Goal: Information Seeking & Learning: Understand process/instructions

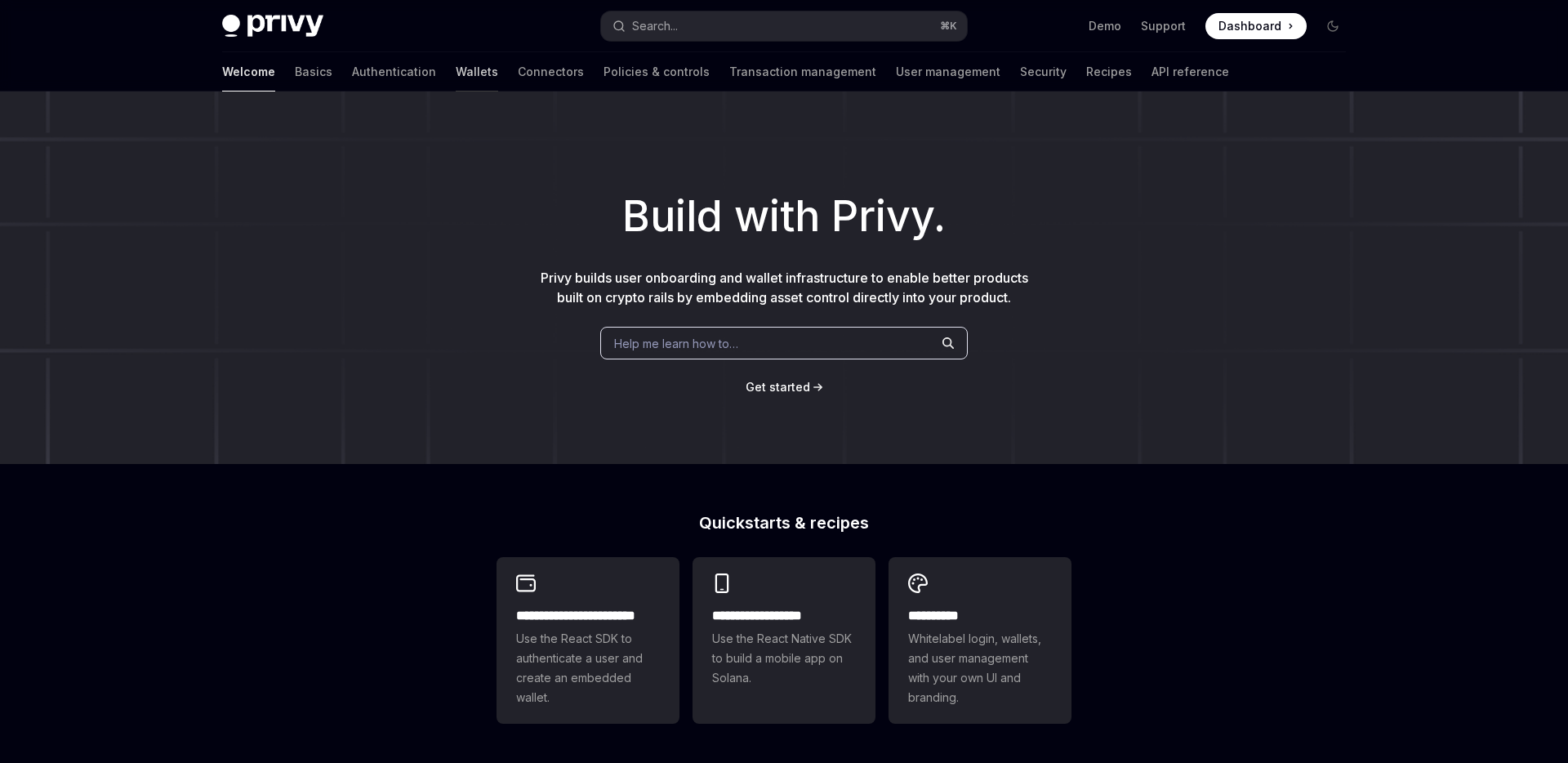
click at [456, 65] on link "Wallets" at bounding box center [477, 72] width 42 height 39
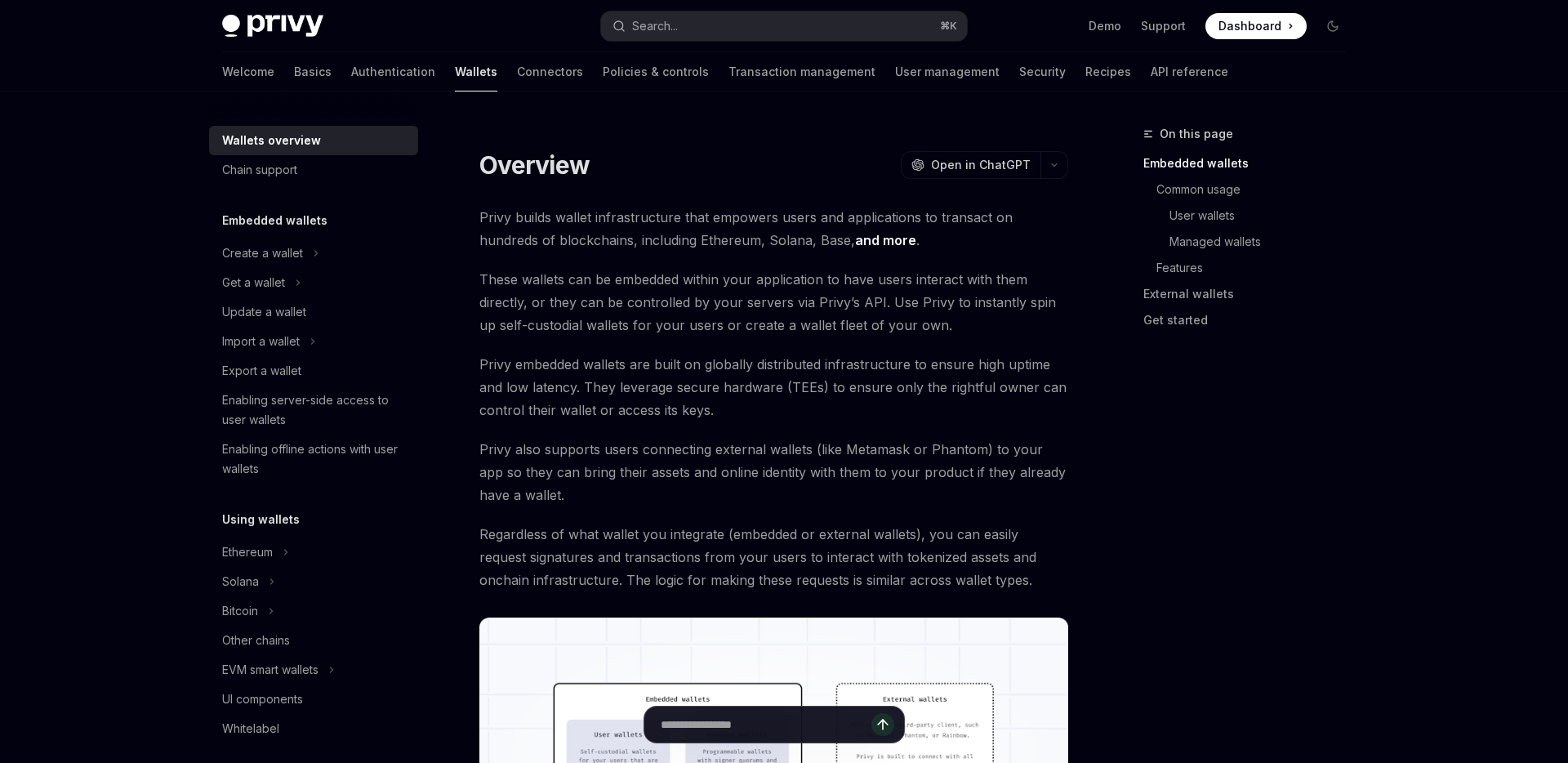
scroll to position [640, 0]
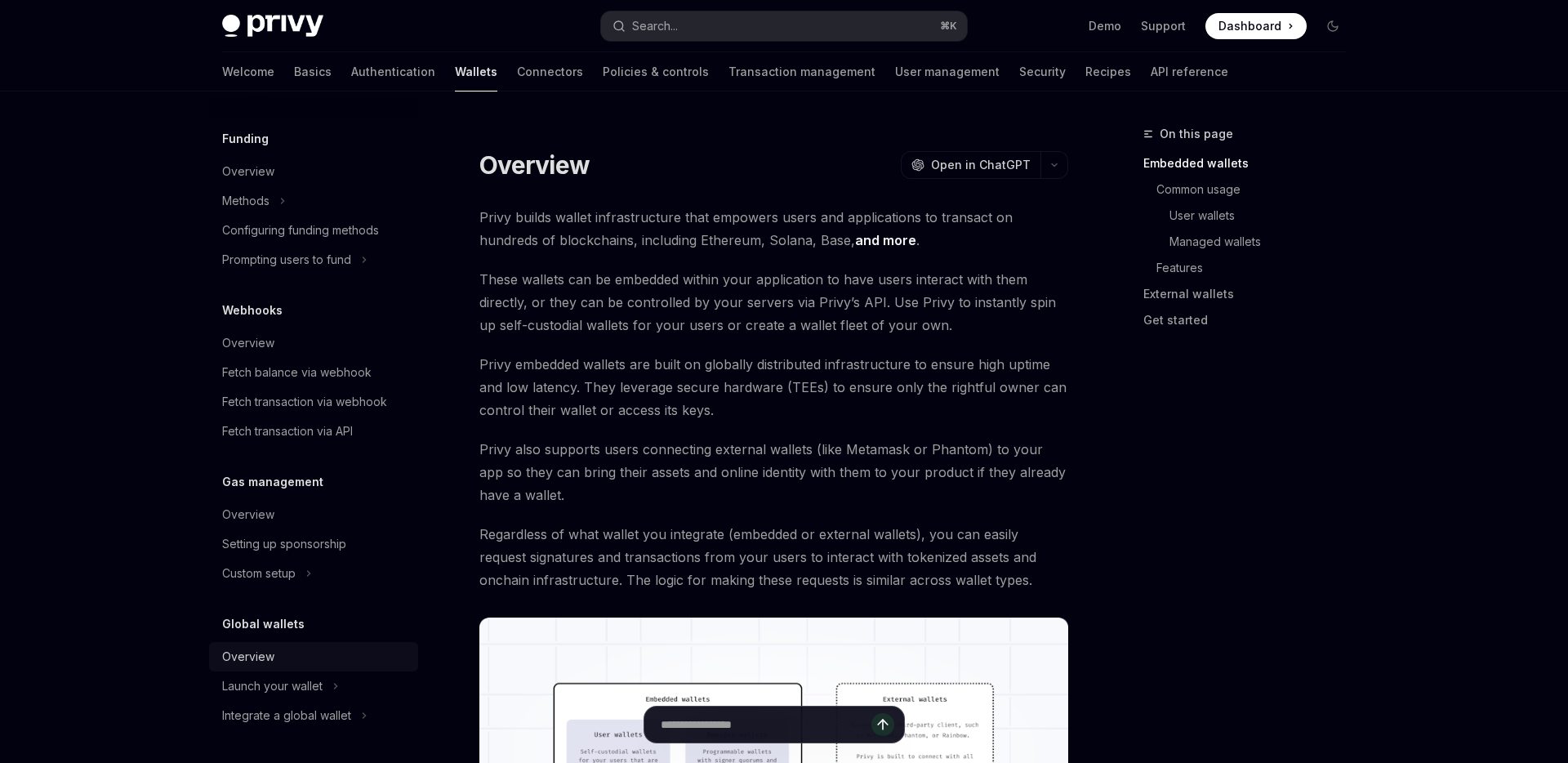
click at [288, 661] on div "Overview" at bounding box center [315, 656] width 186 height 19
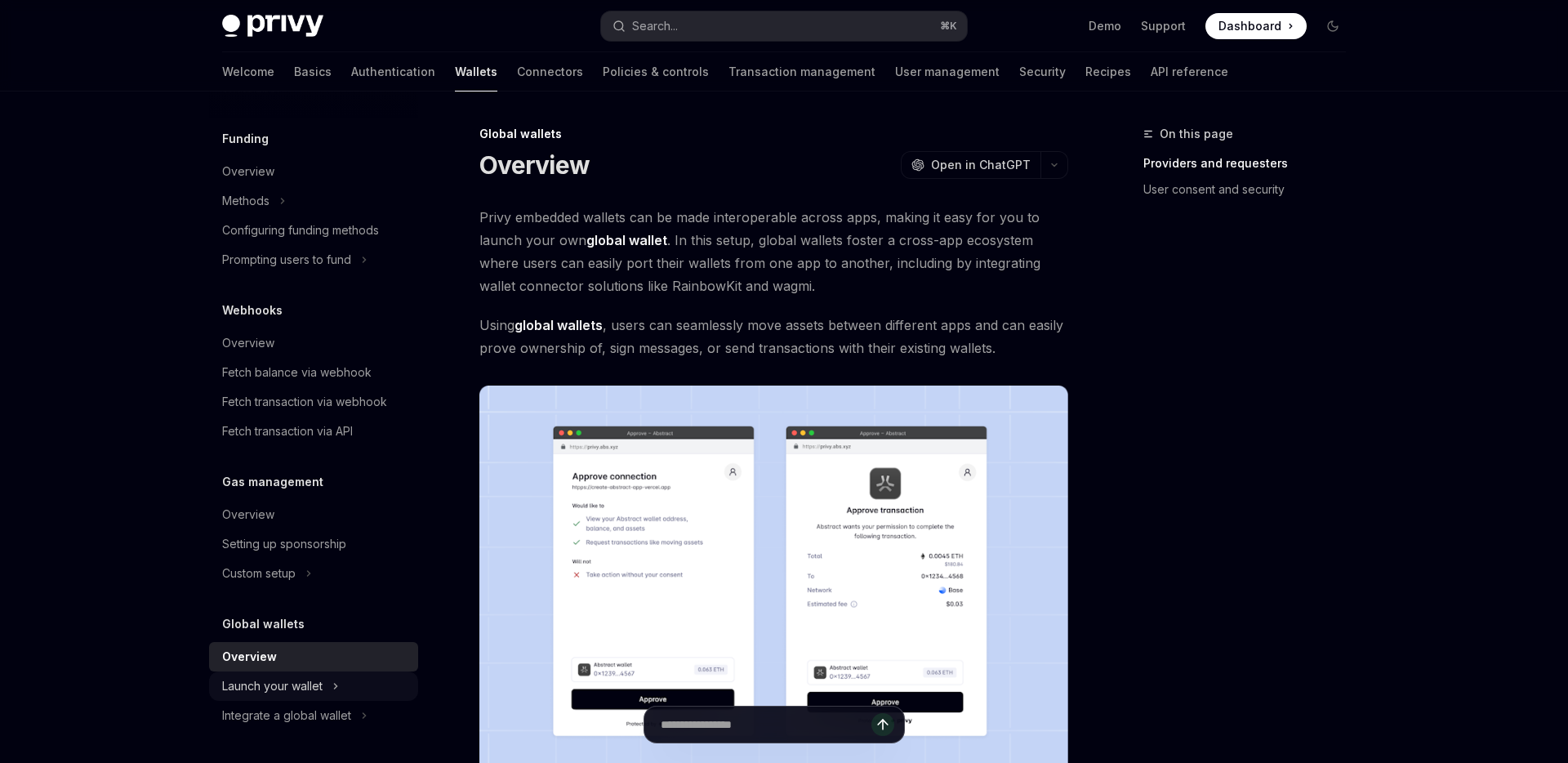
click at [286, 693] on div "Launch your wallet" at bounding box center [272, 686] width 101 height 19
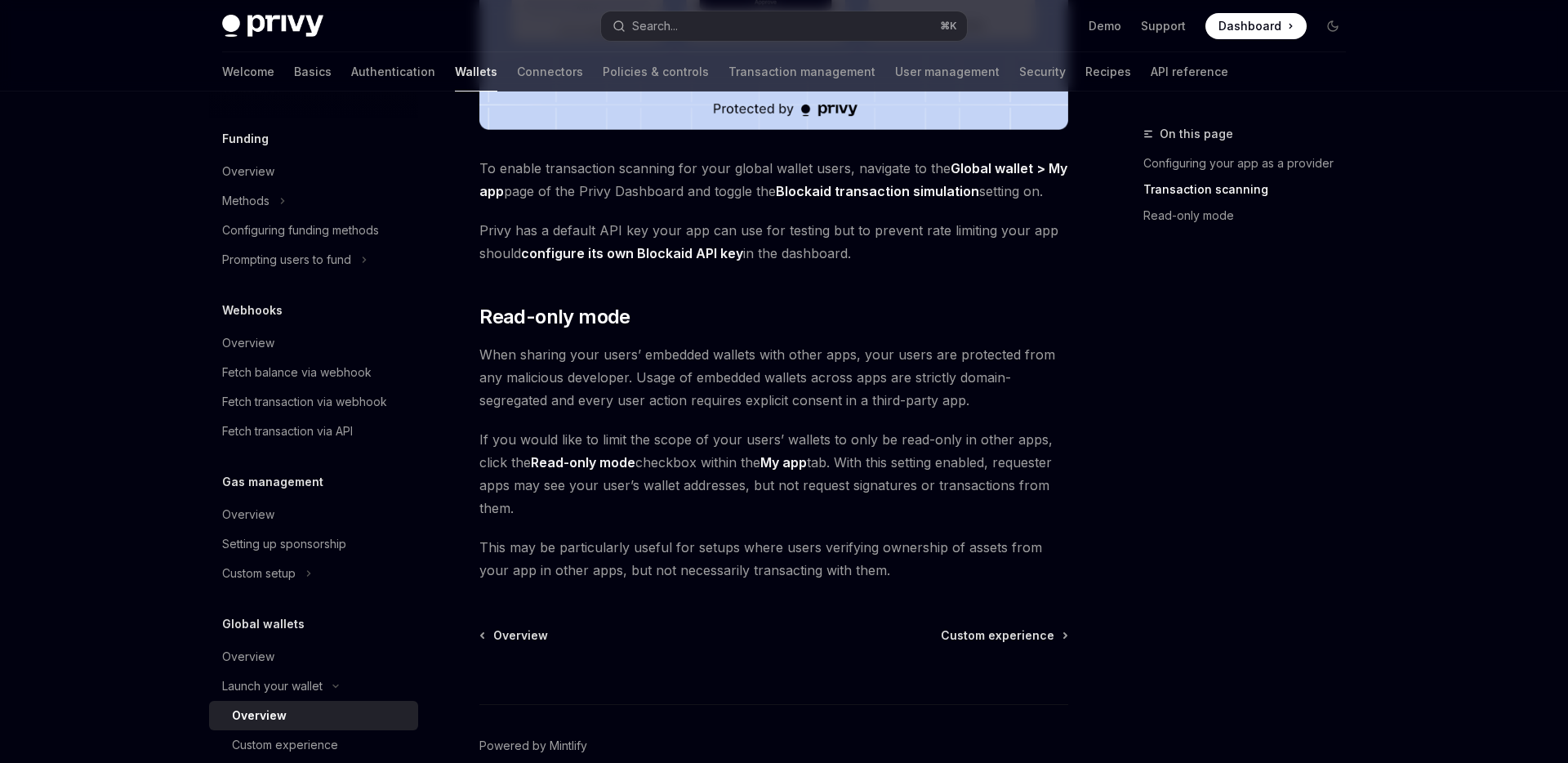
scroll to position [699, 0]
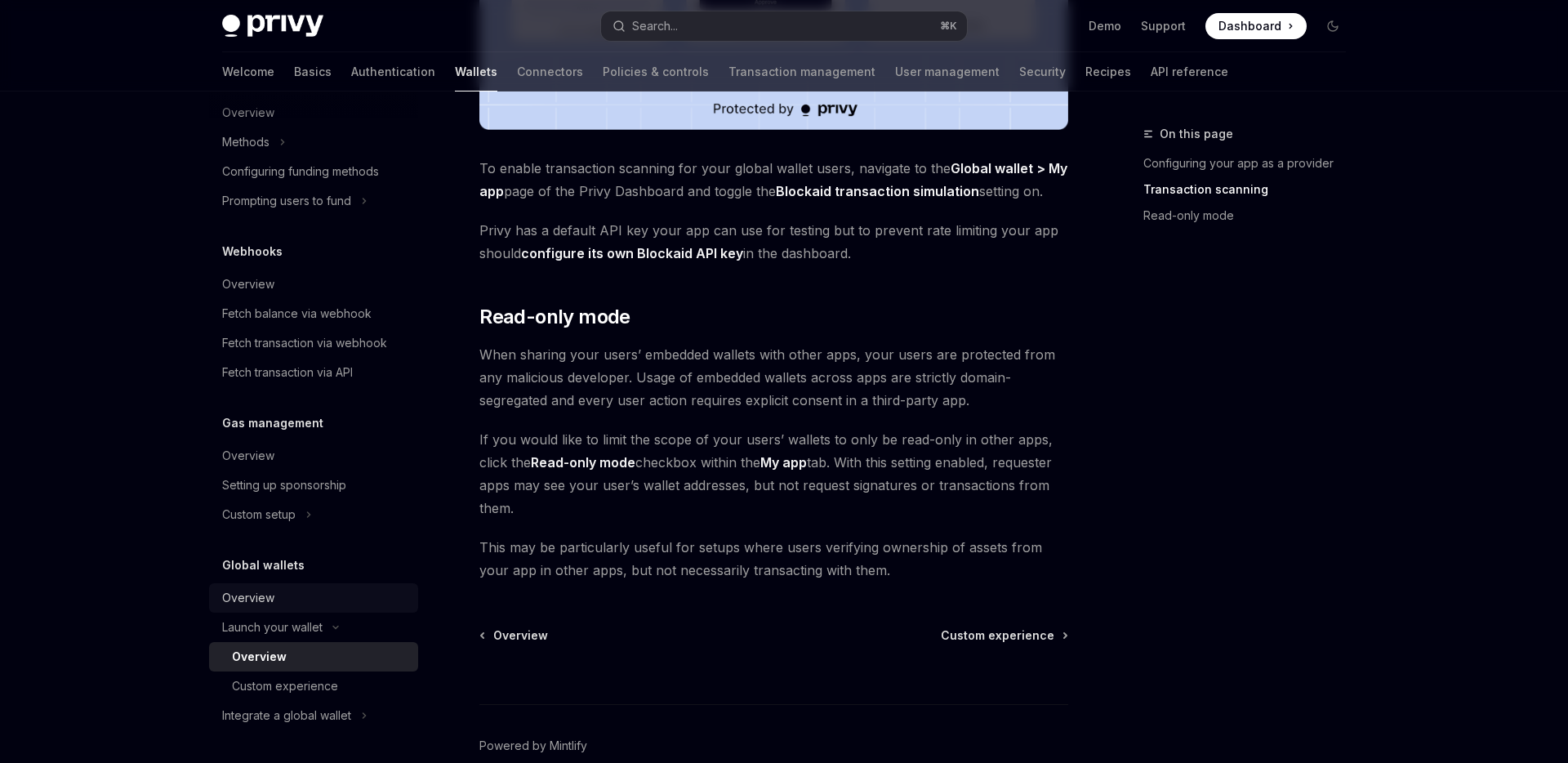
click at [254, 592] on div "Overview" at bounding box center [248, 597] width 53 height 19
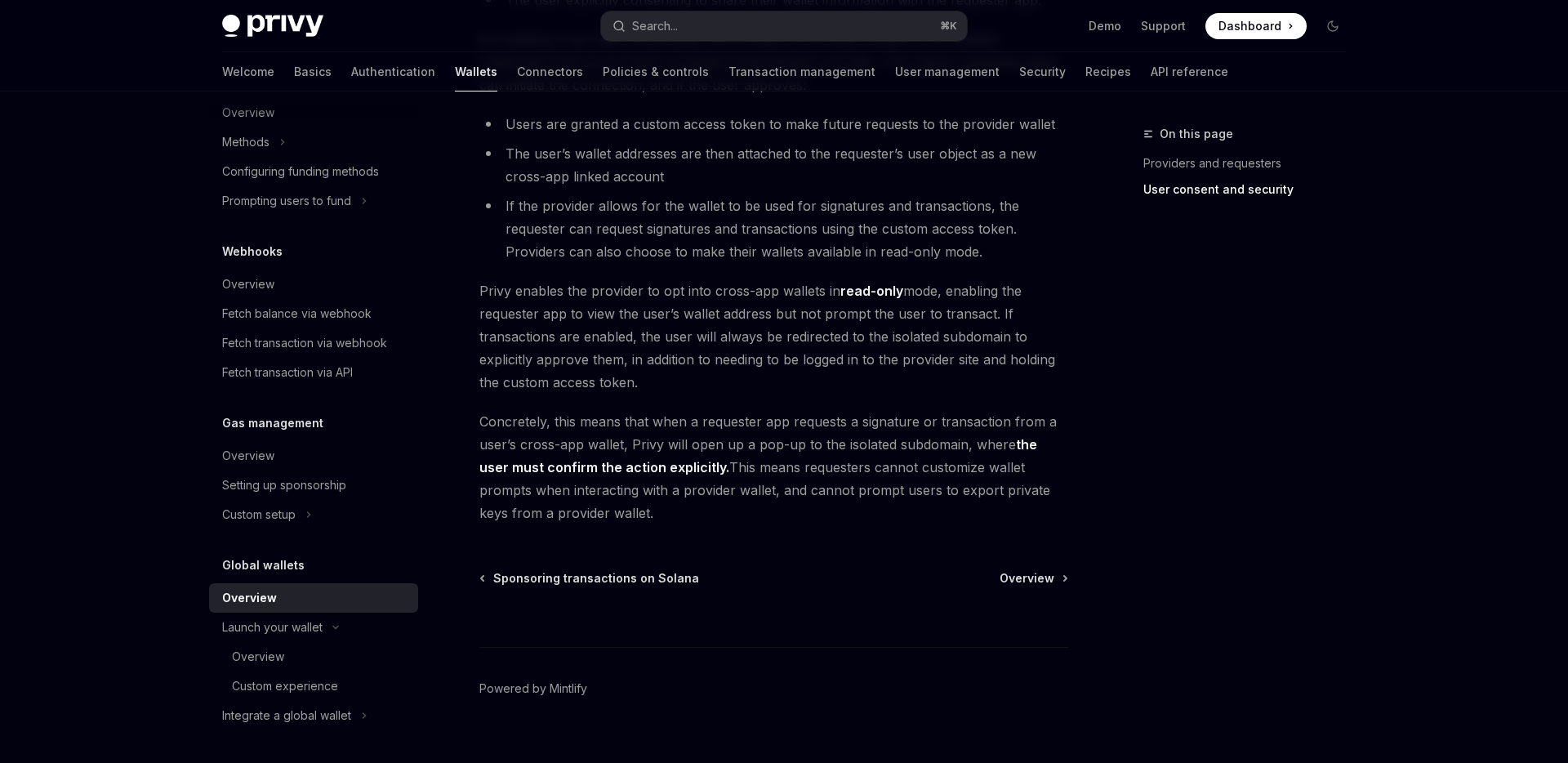
scroll to position [1328, 0]
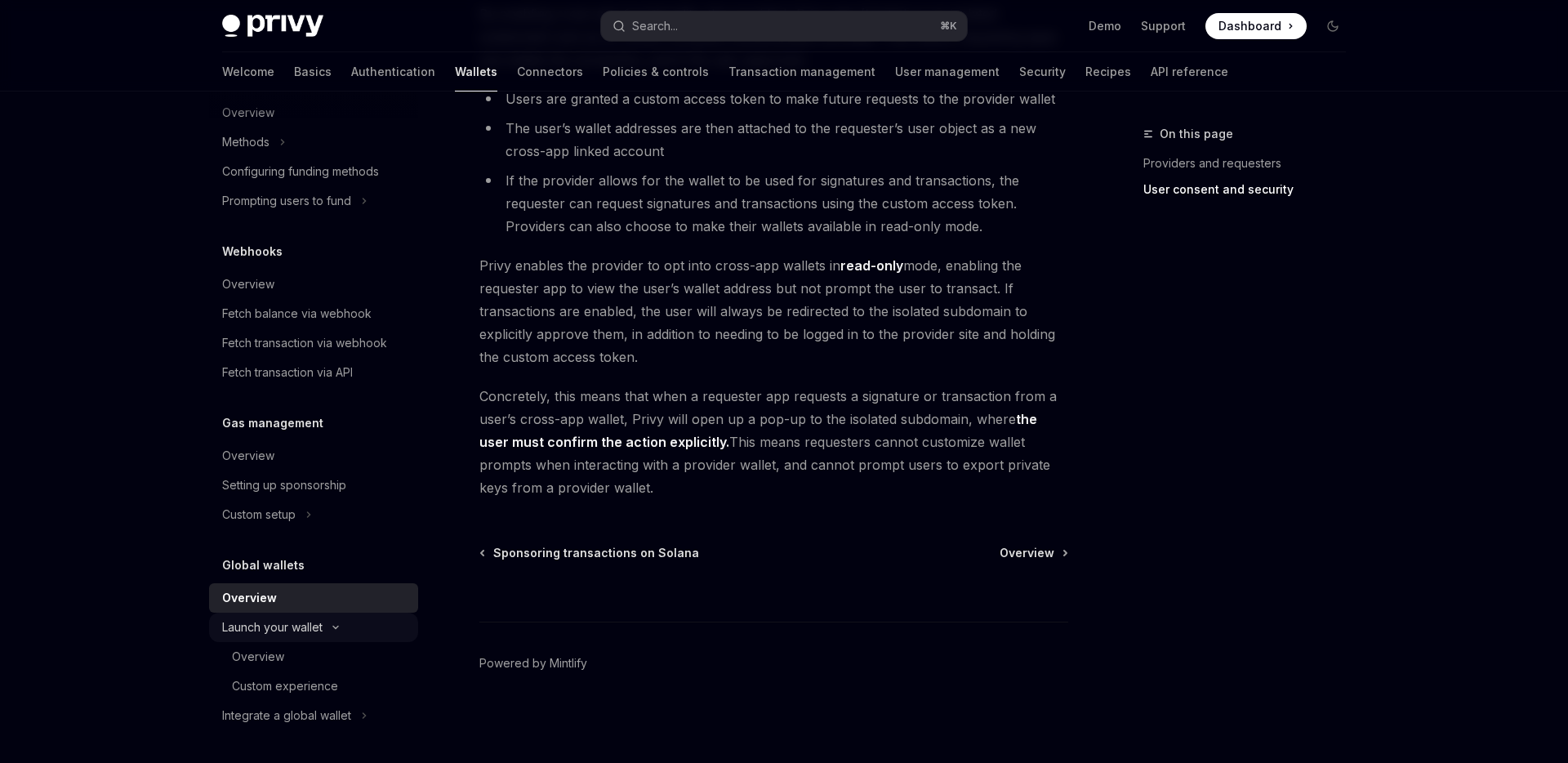
click at [279, 617] on div "Launch your wallet" at bounding box center [272, 627] width 101 height 19
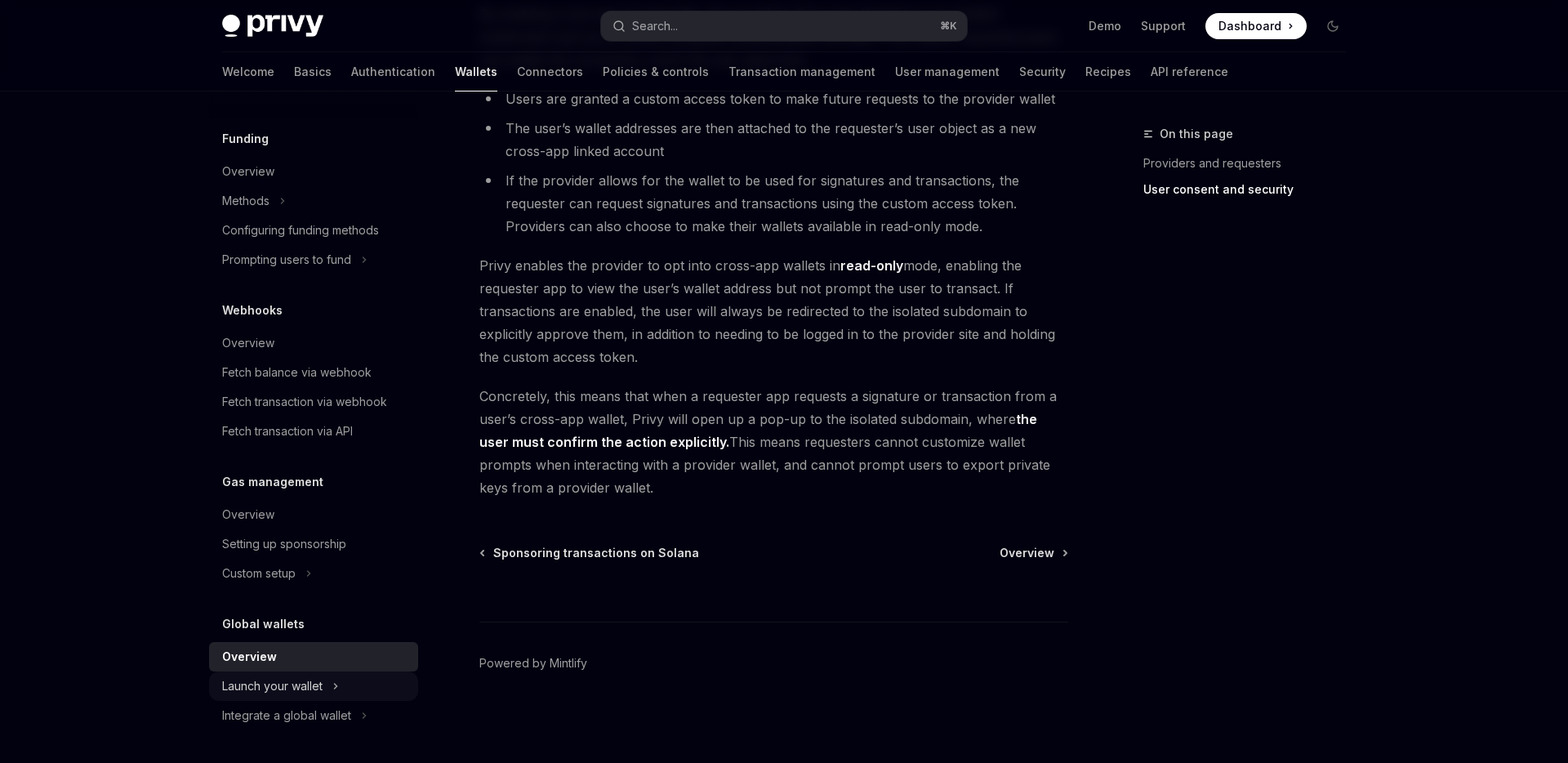
scroll to position [640, 0]
click at [265, 652] on div "Overview" at bounding box center [249, 656] width 54 height 19
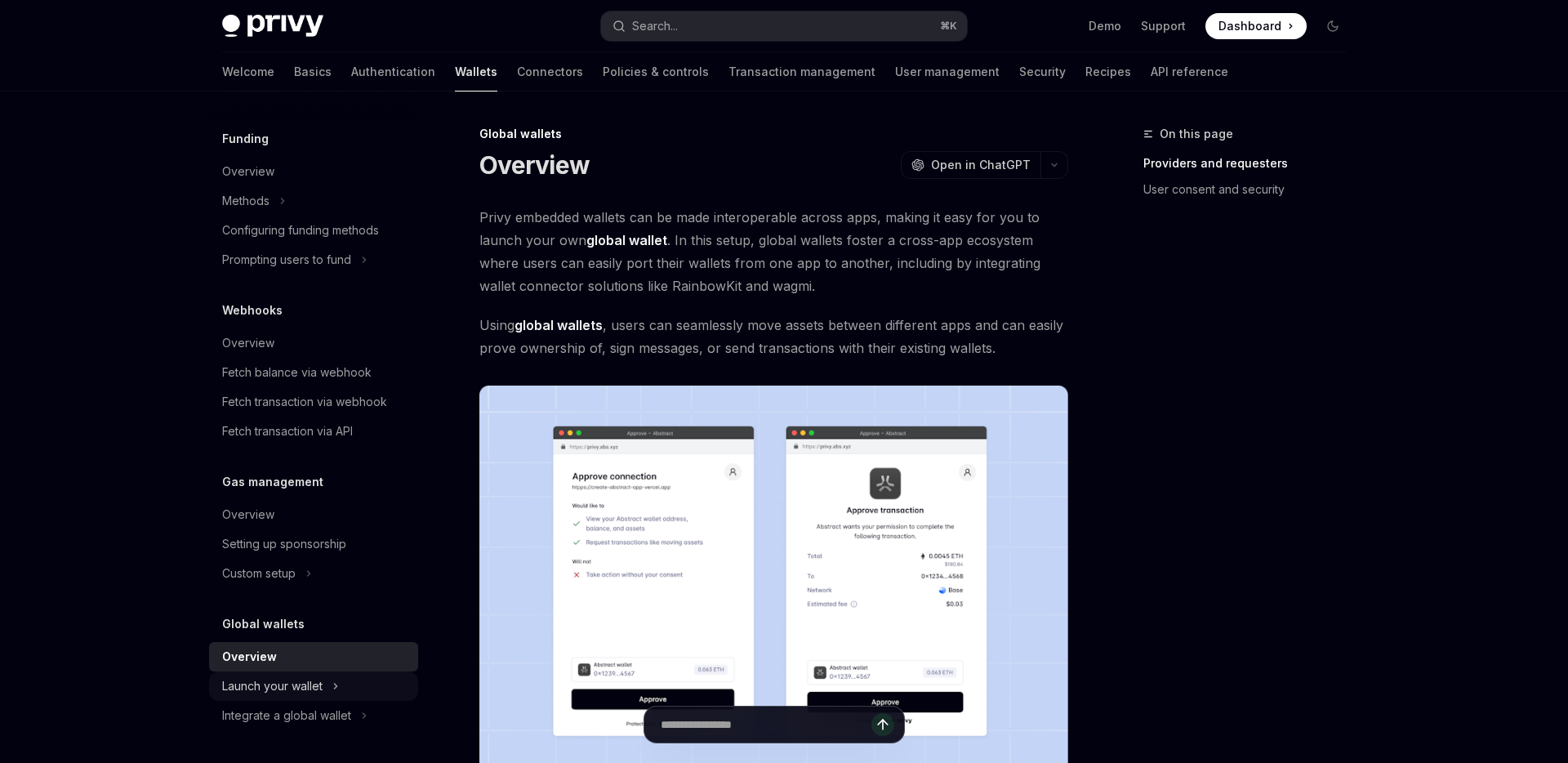
click at [266, 689] on div "Launch your wallet" at bounding box center [272, 686] width 101 height 19
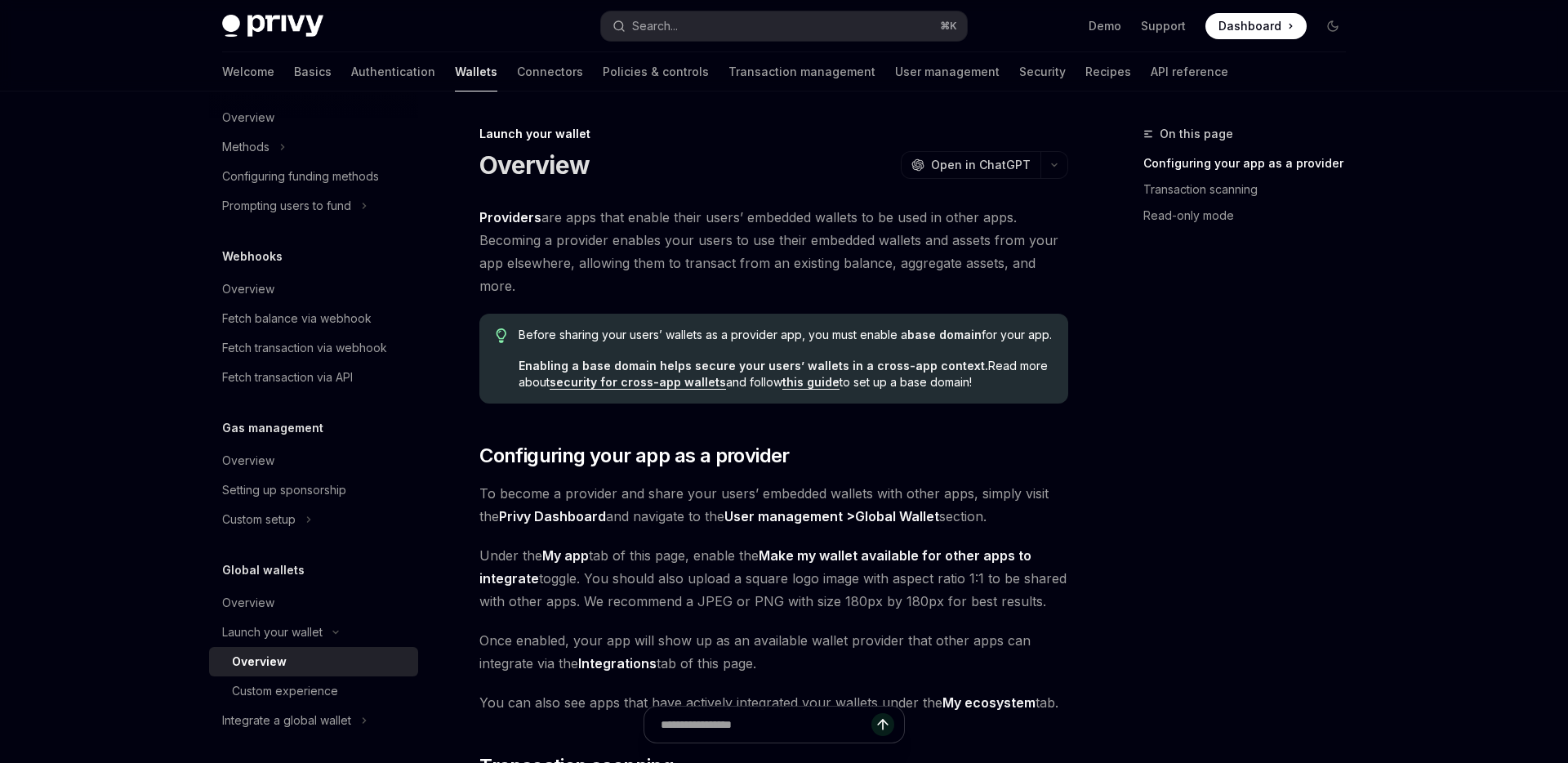
scroll to position [699, 0]
click at [815, 384] on link "this guide" at bounding box center [810, 382] width 57 height 15
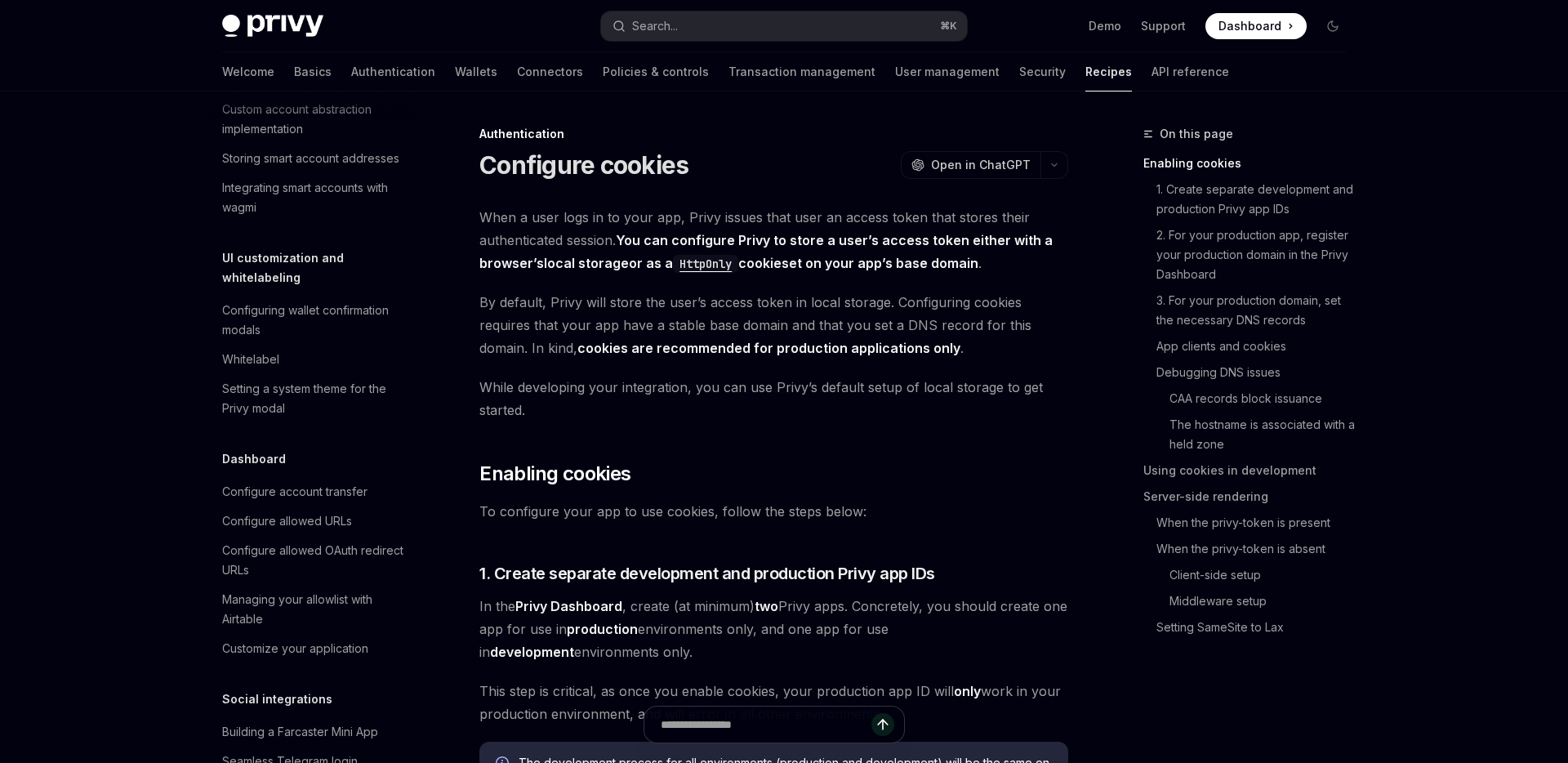
scroll to position [4, 0]
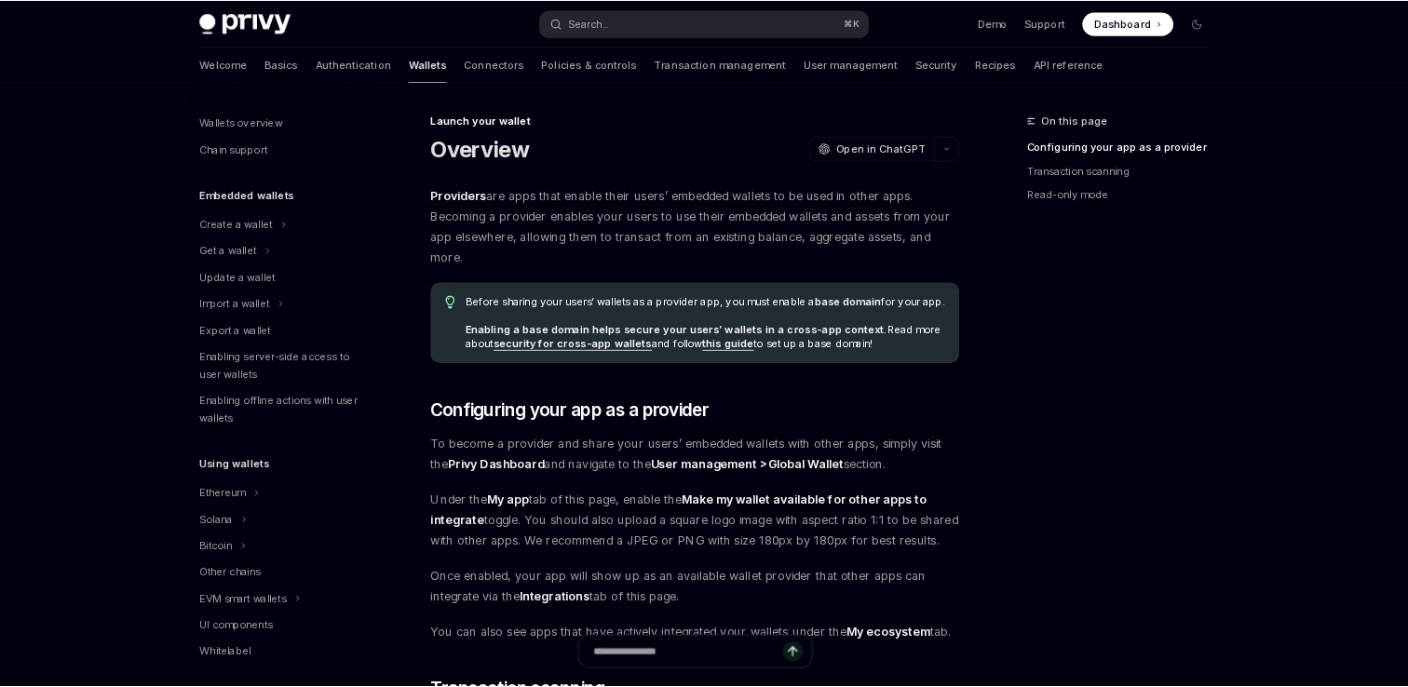
scroll to position [797, 0]
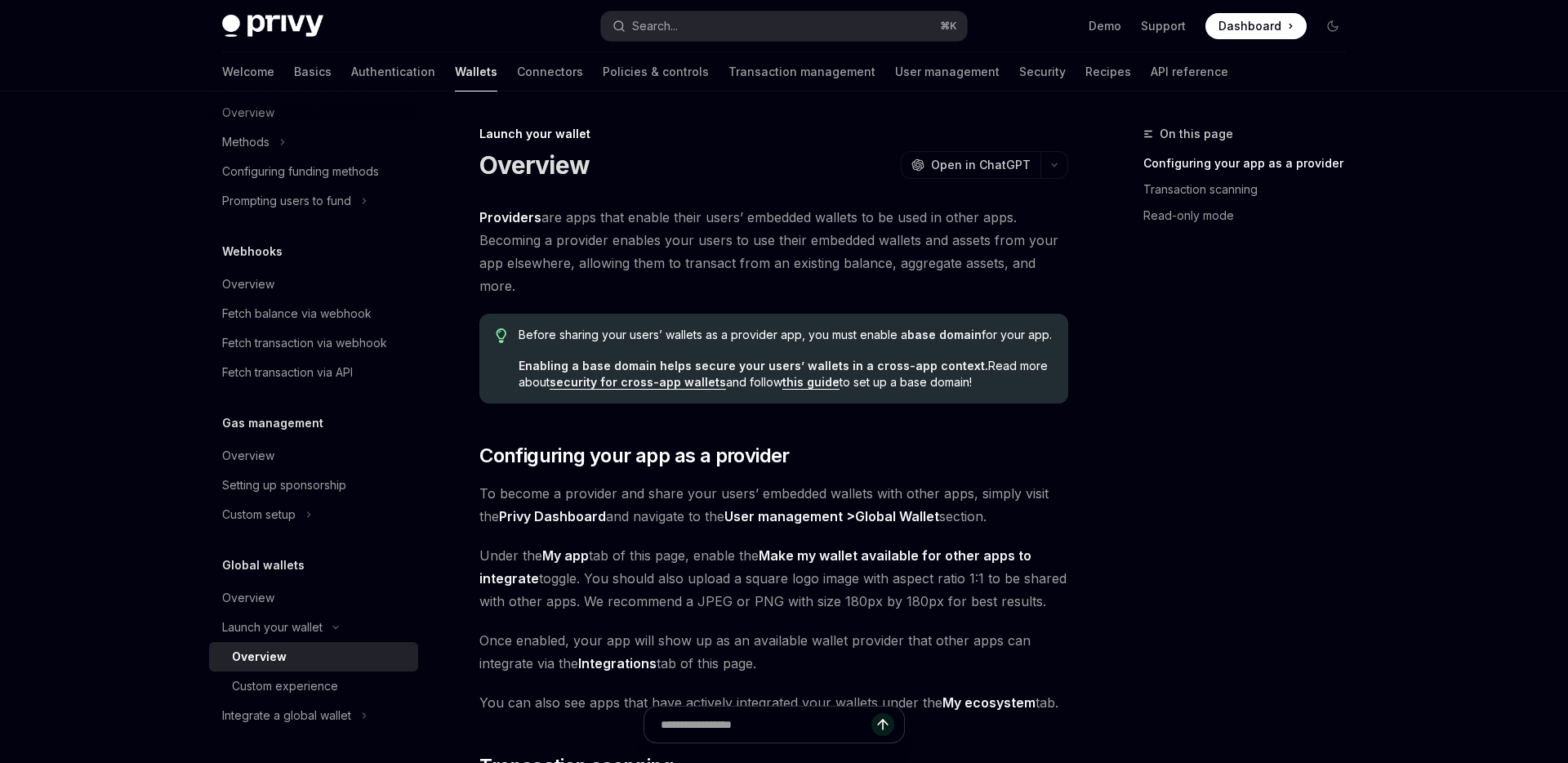
type textarea "*"
